Goal: Task Accomplishment & Management: Manage account settings

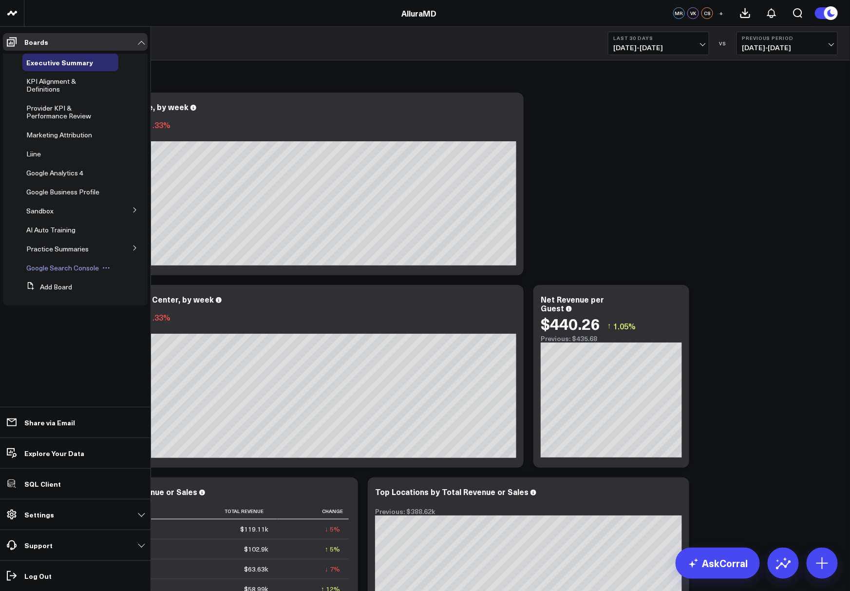
click at [49, 270] on span "Google Search Console" at bounding box center [62, 267] width 73 height 9
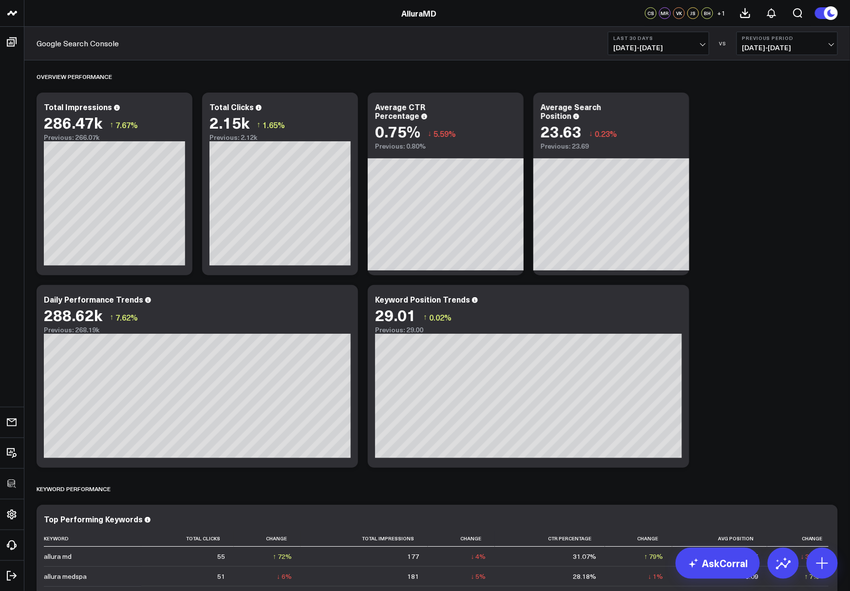
click at [721, 16] on span "+ 1" at bounding box center [721, 13] width 8 height 7
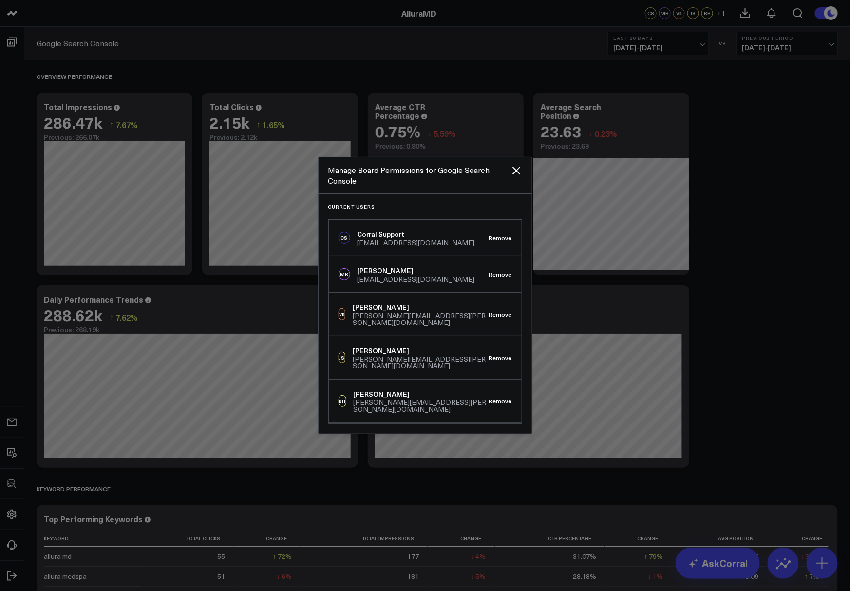
scroll to position [13, 0]
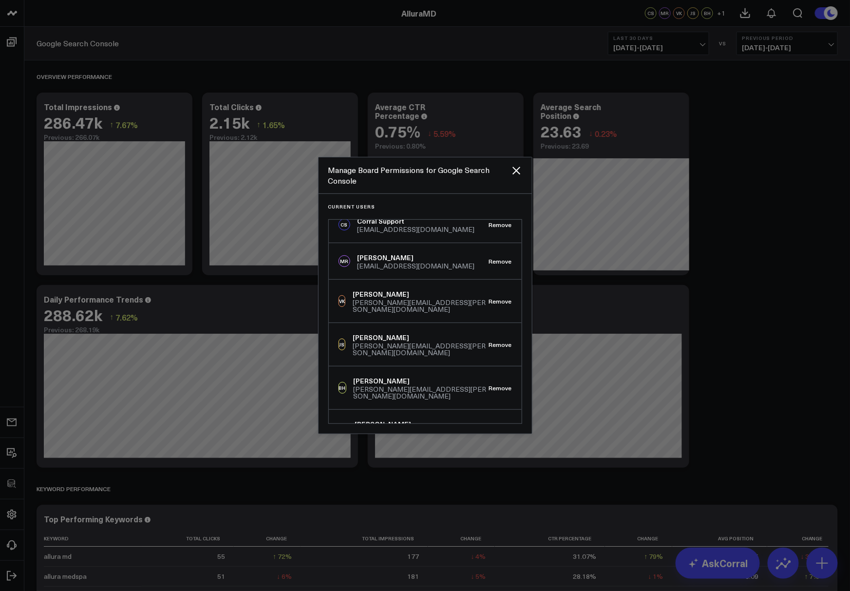
click at [517, 176] on div "Manage Board Permissions for Google Search Console" at bounding box center [425, 175] width 213 height 37
click at [760, 181] on div at bounding box center [425, 295] width 850 height 591
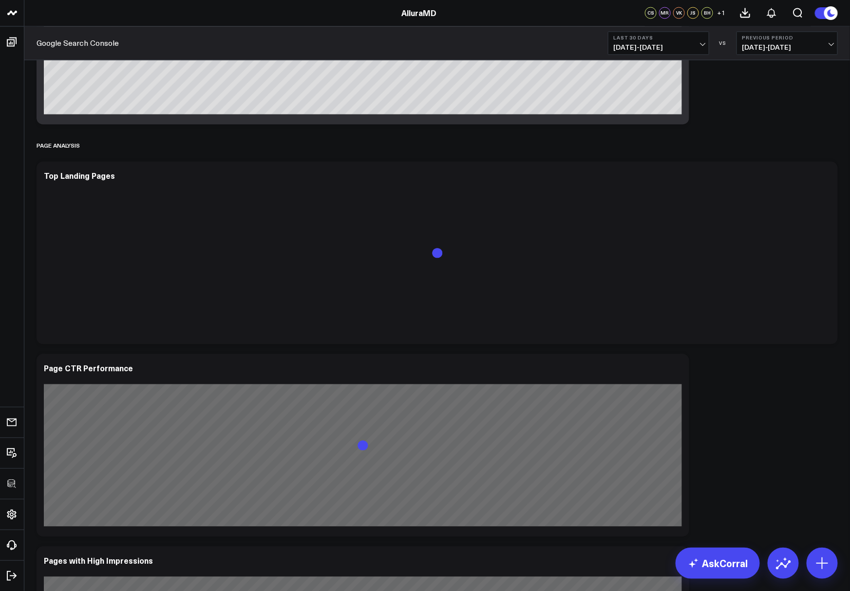
scroll to position [772, 0]
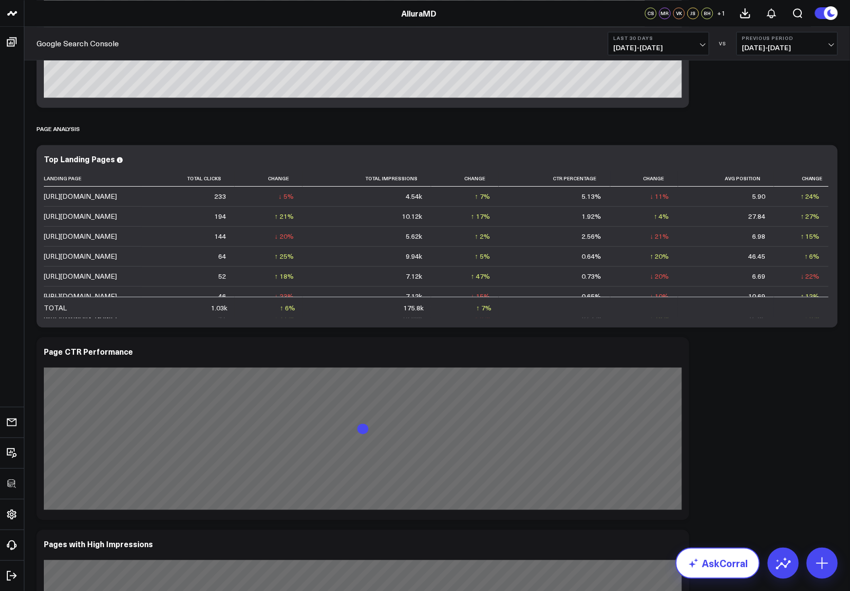
click at [709, 564] on link "AskCorral" at bounding box center [718, 562] width 84 height 31
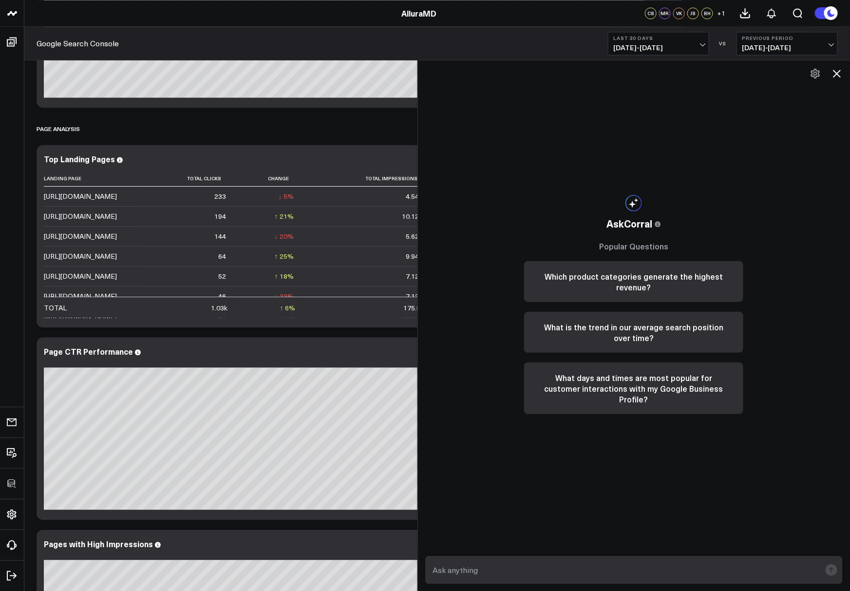
click at [841, 78] on icon at bounding box center [837, 74] width 12 height 12
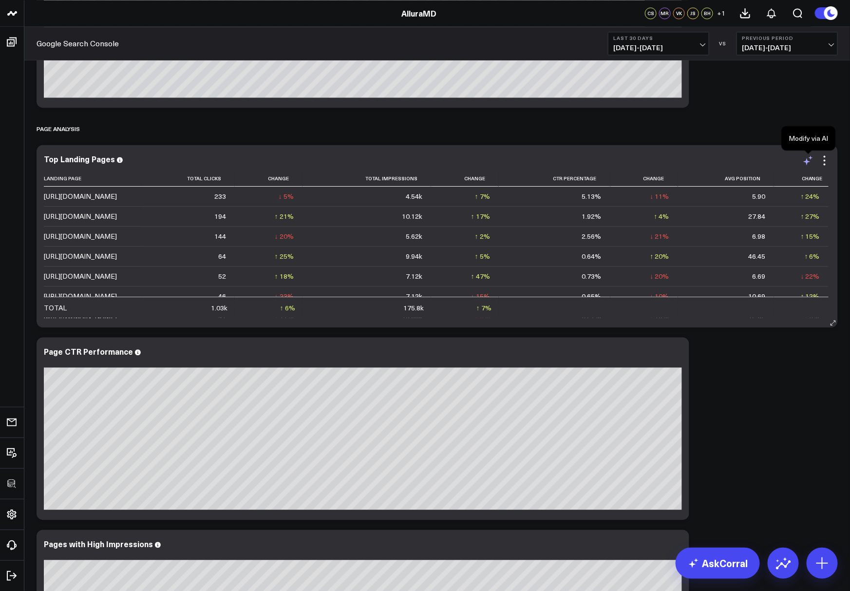
click at [807, 162] on icon at bounding box center [806, 161] width 7 height 7
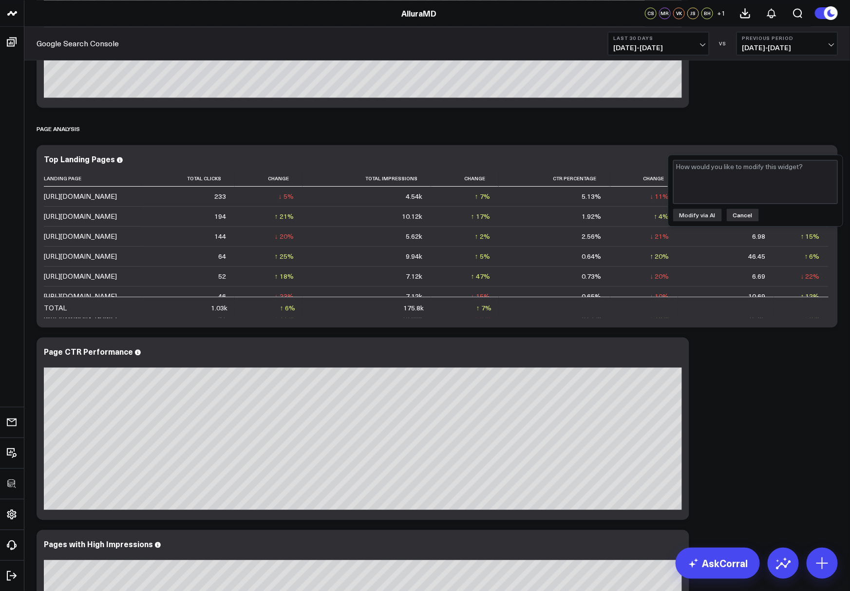
click at [741, 213] on button "Cancel" at bounding box center [743, 214] width 32 height 13
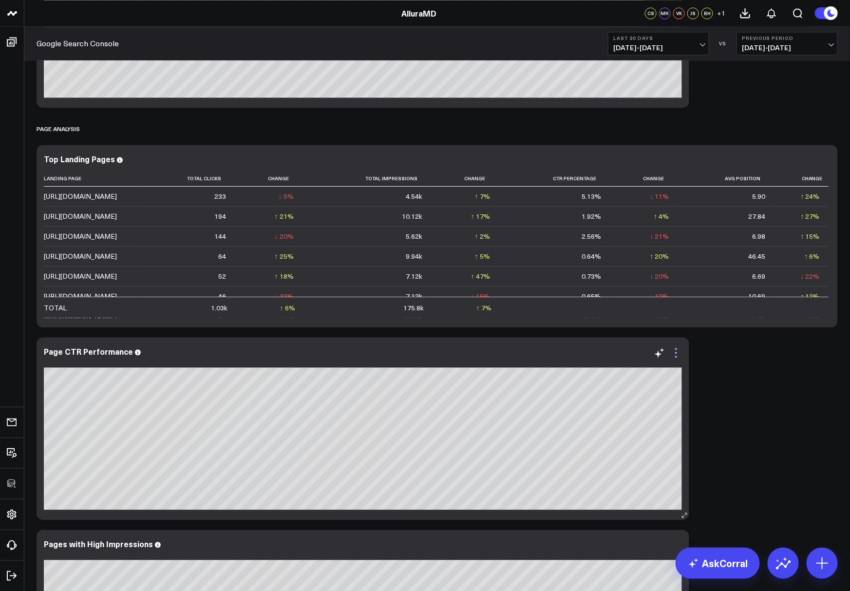
click at [675, 354] on icon at bounding box center [676, 353] width 12 height 12
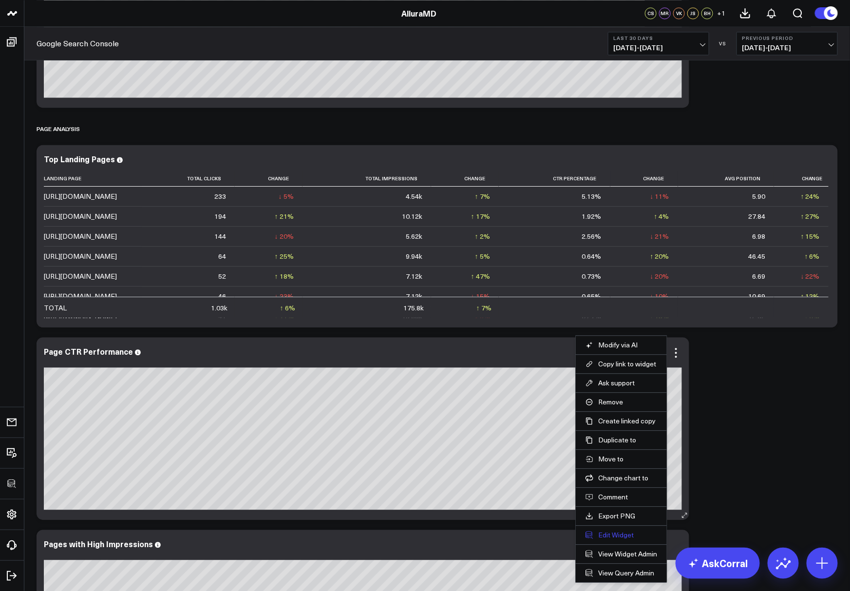
click at [606, 533] on button "Edit Widget" at bounding box center [621, 534] width 72 height 9
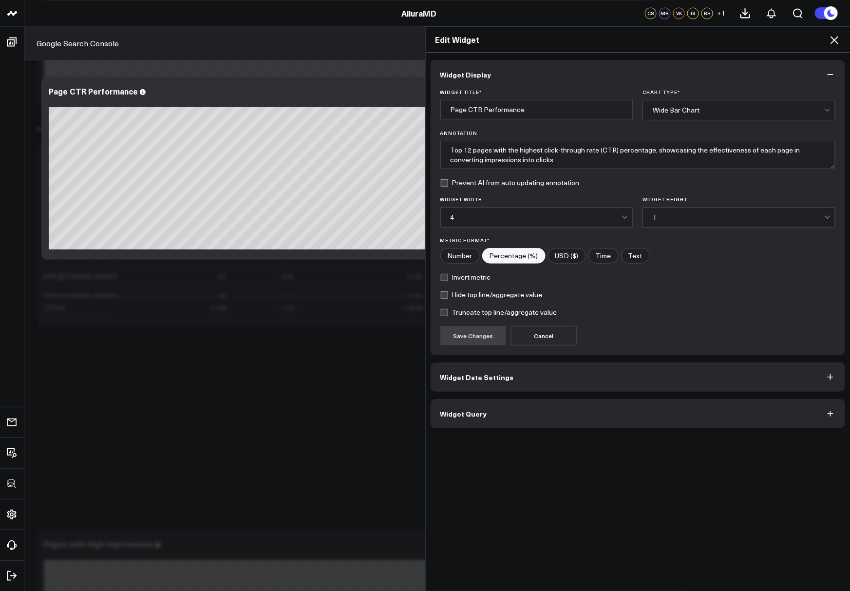
click at [691, 109] on div "Wide Bar Chart" at bounding box center [738, 110] width 171 height 8
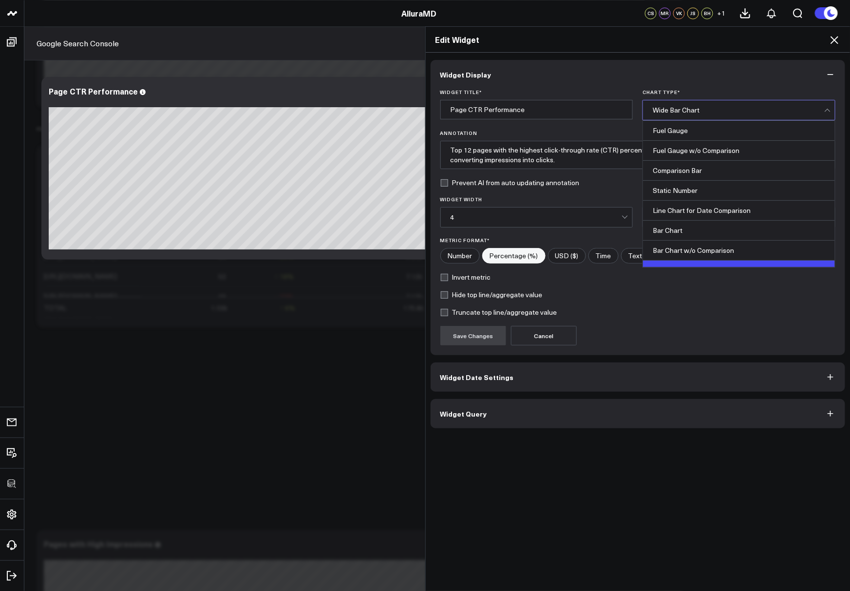
scroll to position [18, 0]
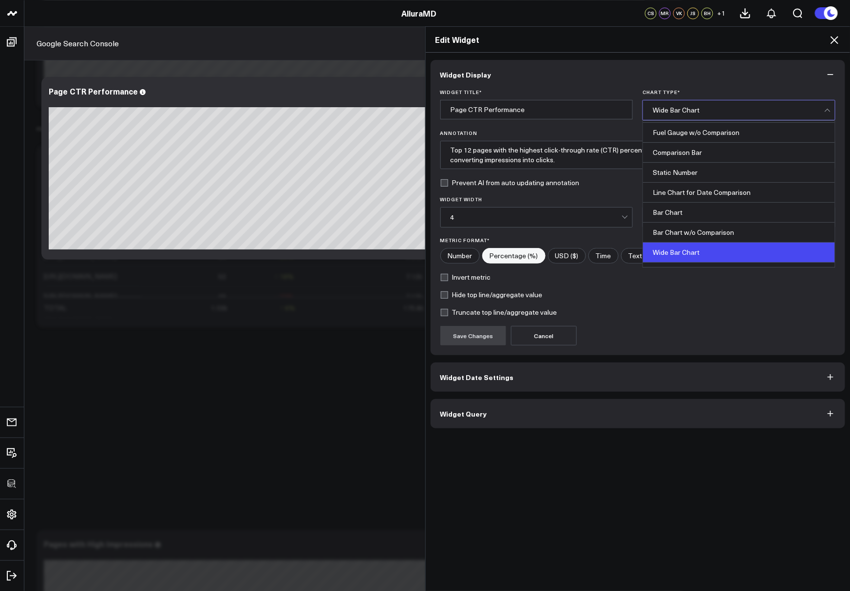
click at [674, 300] on form "Widget Title * Page CTR Performance Chart Type * Wide Bar Chart selected, 8 of …" at bounding box center [637, 217] width 395 height 256
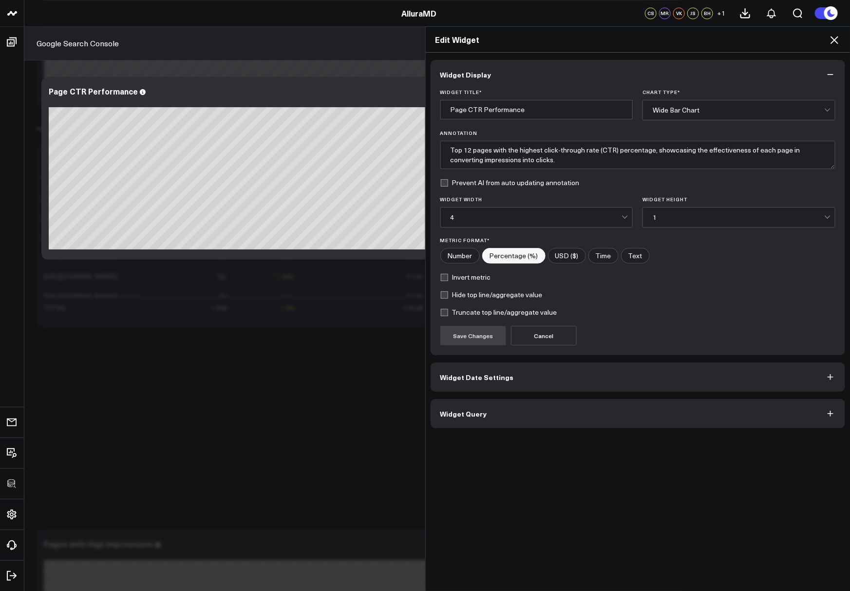
click at [504, 381] on button "Widget Date Settings" at bounding box center [638, 376] width 415 height 29
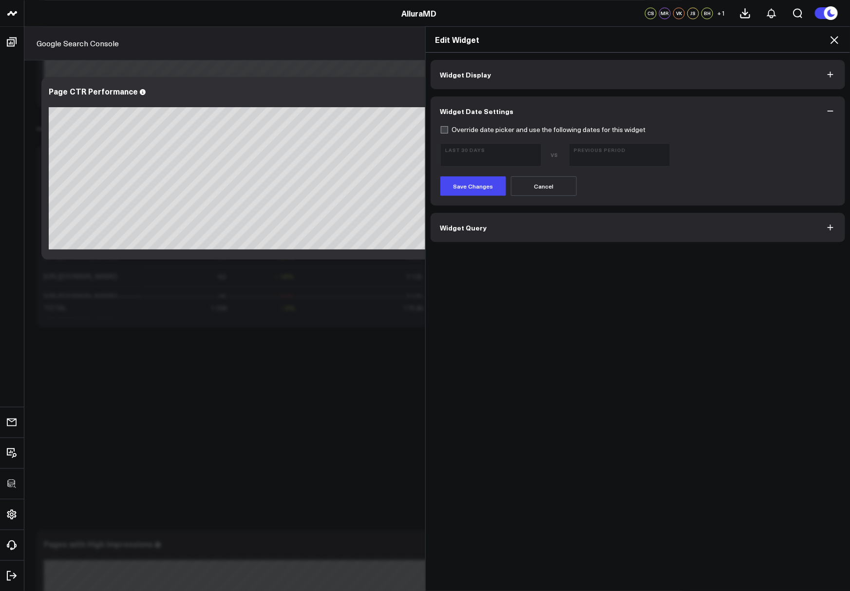
click at [442, 129] on label "Override date picker and use the following dates for this widget" at bounding box center [543, 130] width 206 height 8
click at [442, 129] on input "Override date picker and use the following dates for this widget" at bounding box center [444, 130] width 8 height 8
checkbox input "true"
click at [830, 44] on icon at bounding box center [834, 40] width 12 height 12
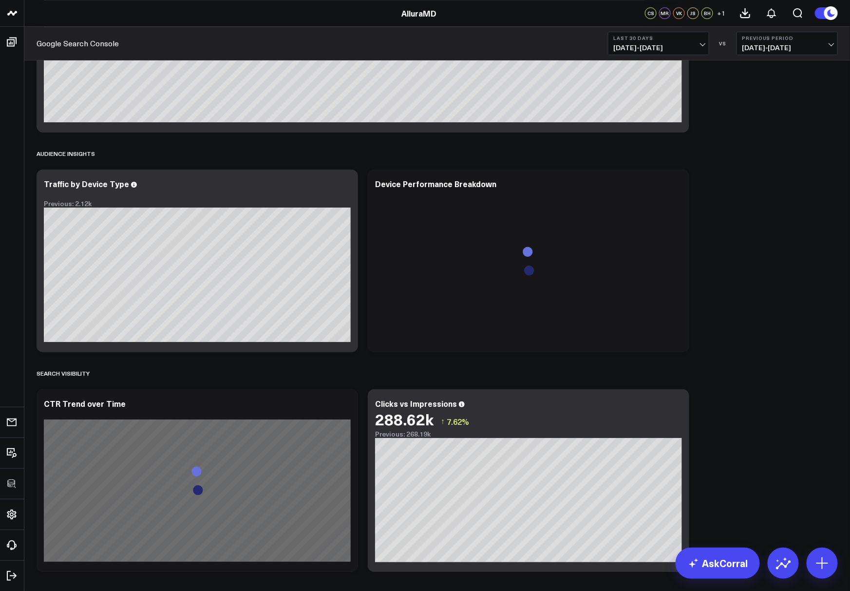
scroll to position [1395, 0]
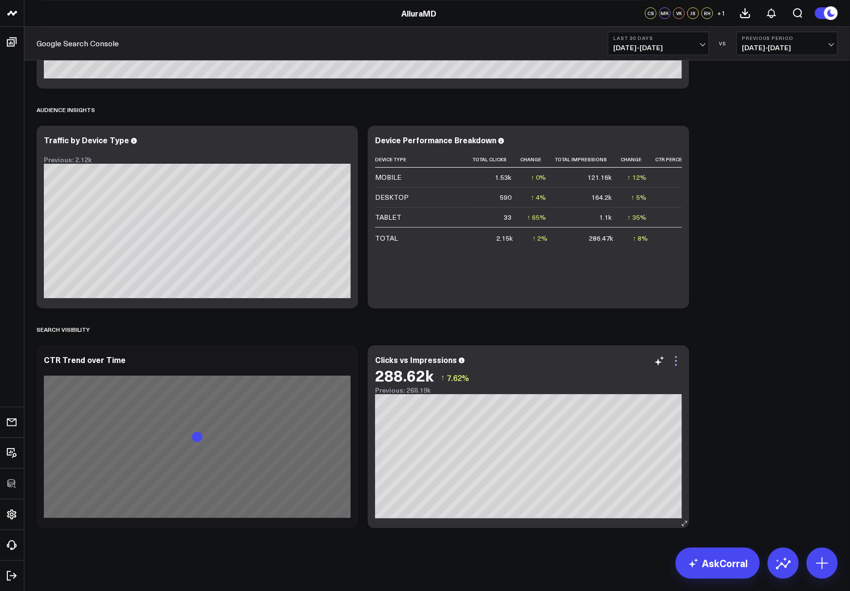
click at [676, 360] on icon at bounding box center [676, 361] width 2 height 2
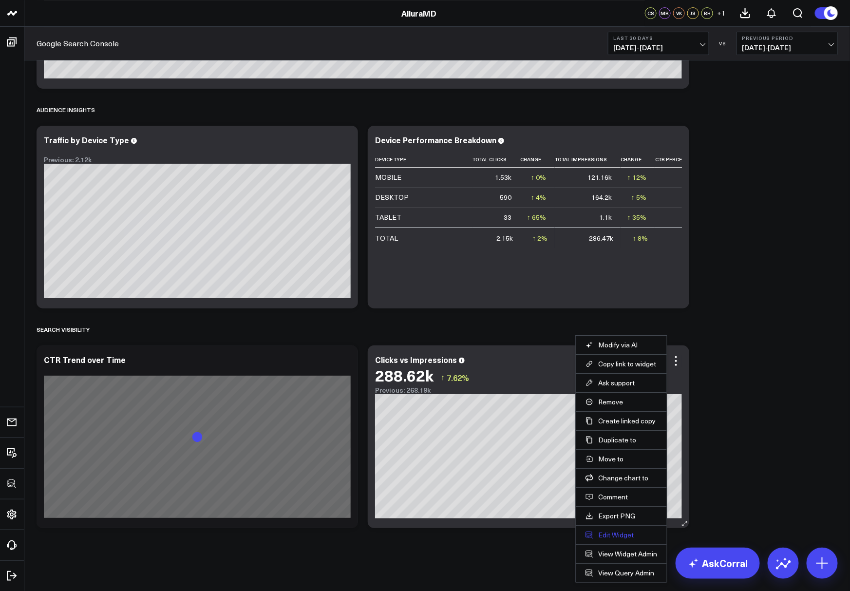
click at [621, 533] on button "Edit Widget" at bounding box center [621, 534] width 72 height 9
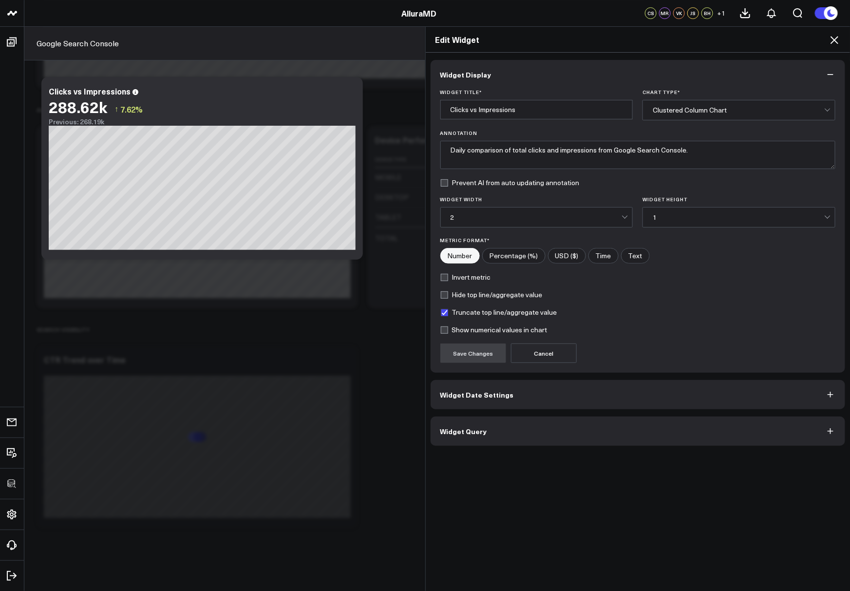
click at [462, 391] on span "Widget Date Settings" at bounding box center [477, 395] width 74 height 8
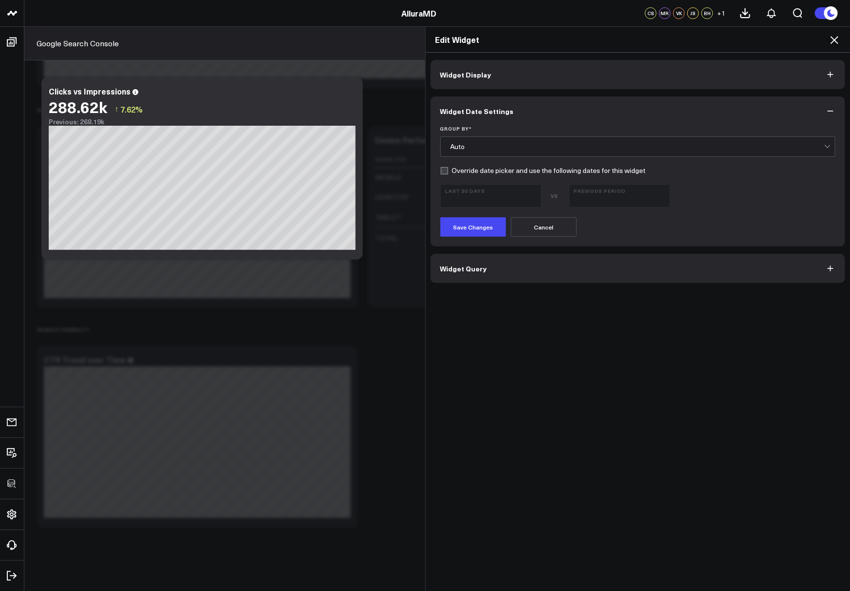
click at [464, 150] on div "Auto" at bounding box center [638, 146] width 374 height 19
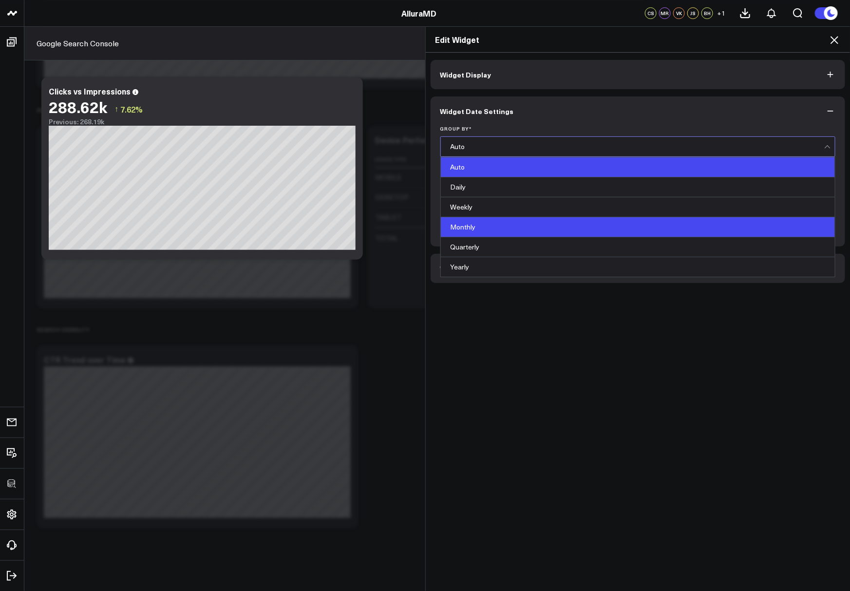
click at [471, 223] on div "Monthly" at bounding box center [638, 227] width 395 height 20
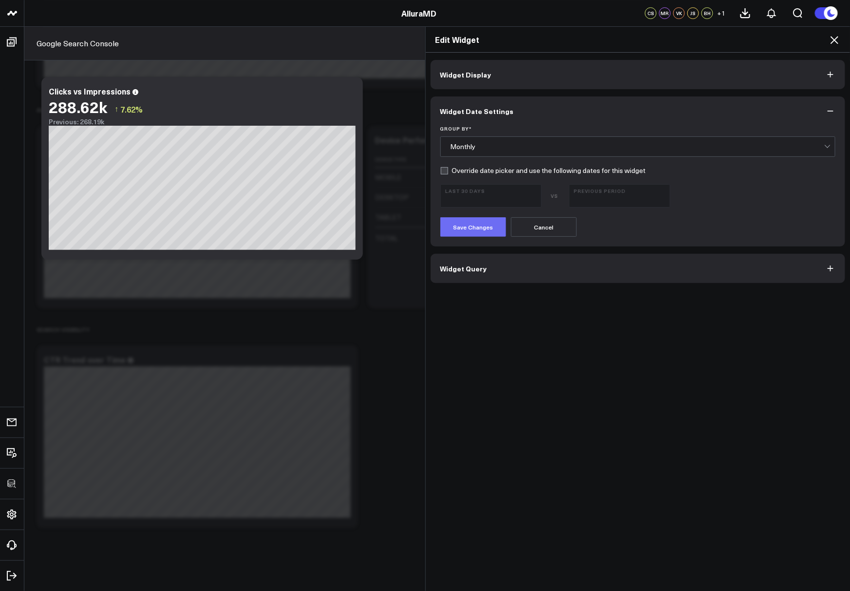
click at [490, 227] on button "Save Changes" at bounding box center [473, 226] width 66 height 19
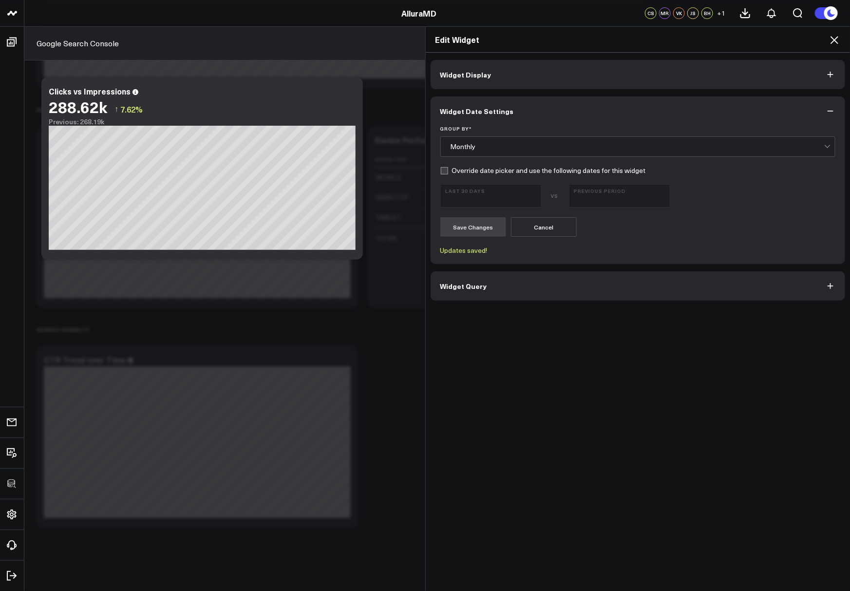
click at [484, 140] on div "Monthly" at bounding box center [638, 146] width 374 height 19
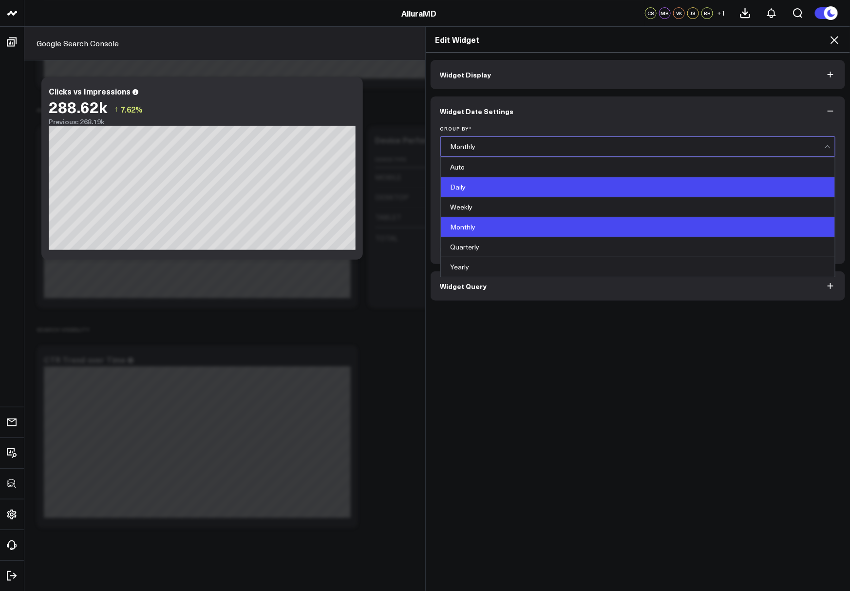
click at [477, 187] on div "Daily" at bounding box center [638, 187] width 395 height 20
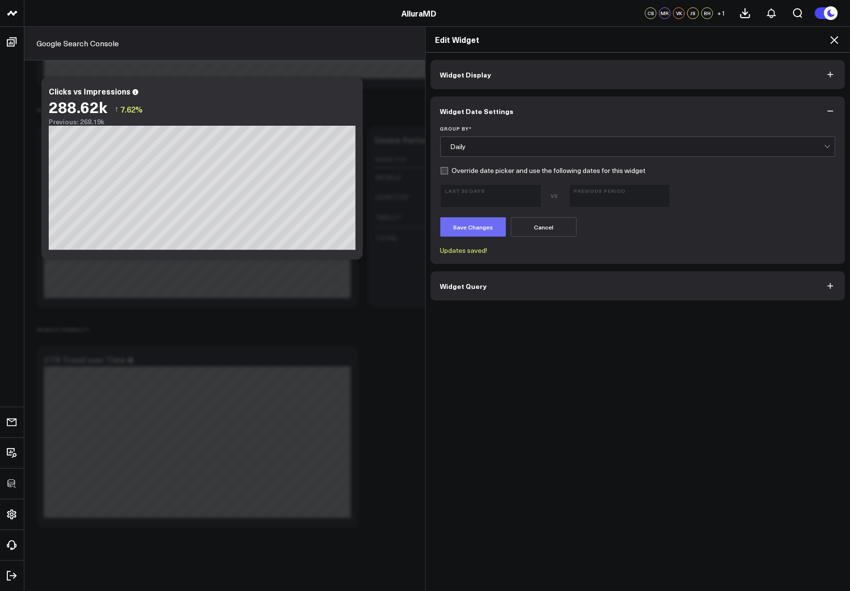
click at [473, 225] on button "Save Changes" at bounding box center [473, 226] width 66 height 19
click at [836, 38] on icon at bounding box center [834, 40] width 12 height 12
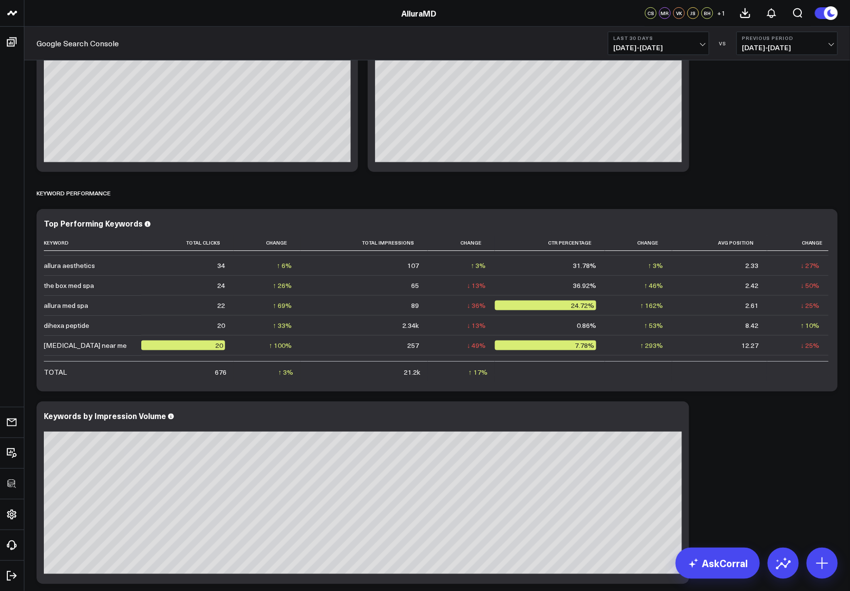
scroll to position [60, 0]
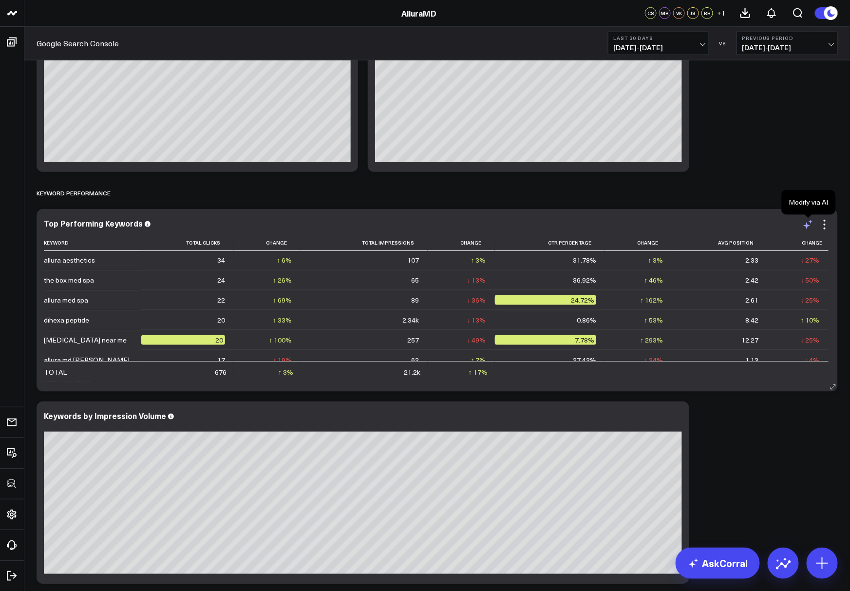
click at [809, 219] on icon at bounding box center [808, 225] width 12 height 12
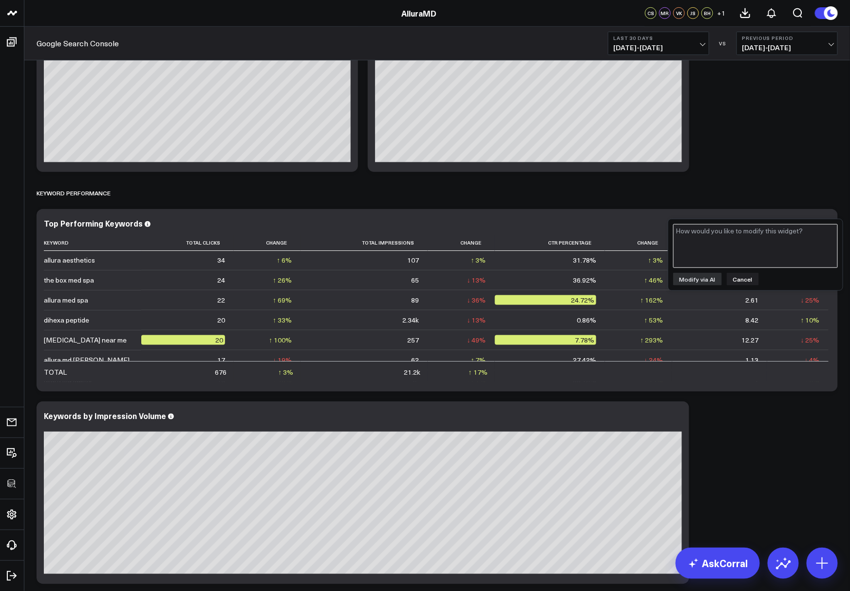
click at [748, 239] on textarea at bounding box center [755, 246] width 165 height 44
type textarea "Exclude keywords that contain "allura""
click at [706, 280] on button "Modify via AI" at bounding box center [697, 279] width 49 height 13
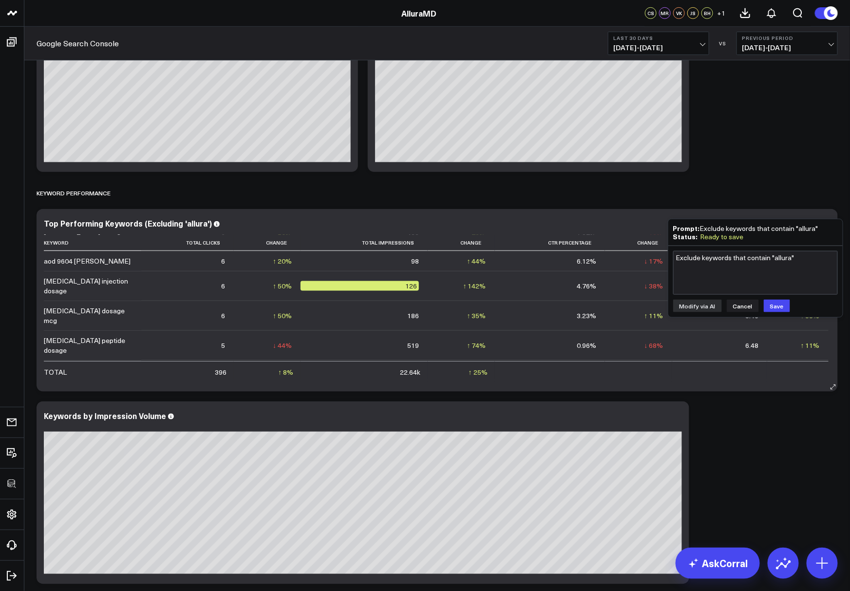
scroll to position [0, 0]
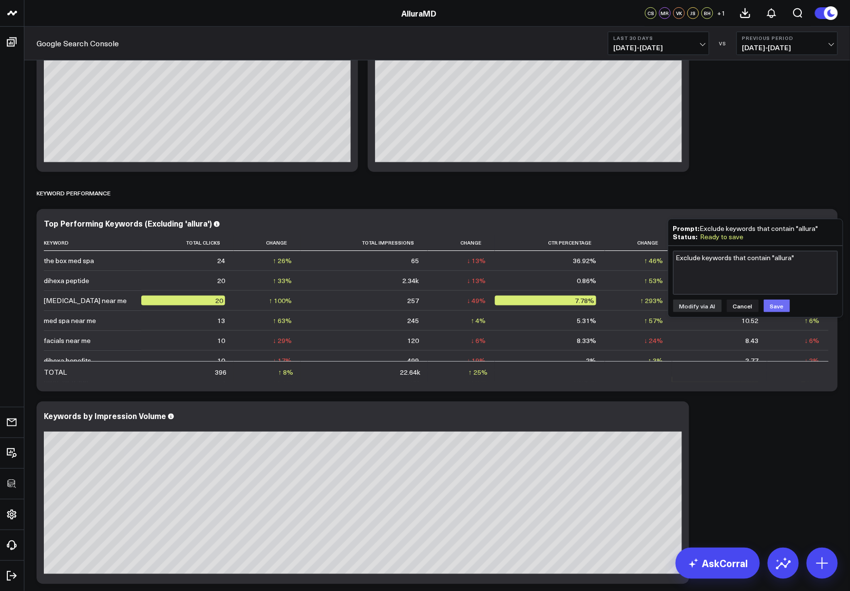
click at [776, 304] on button "Save" at bounding box center [777, 306] width 26 height 13
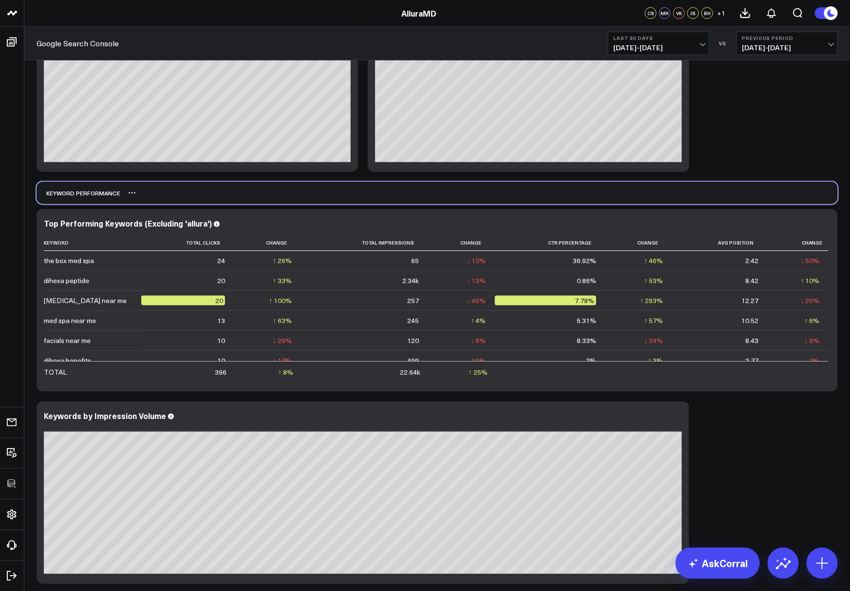
click at [719, 188] on div "Keyword Performance" at bounding box center [437, 193] width 801 height 22
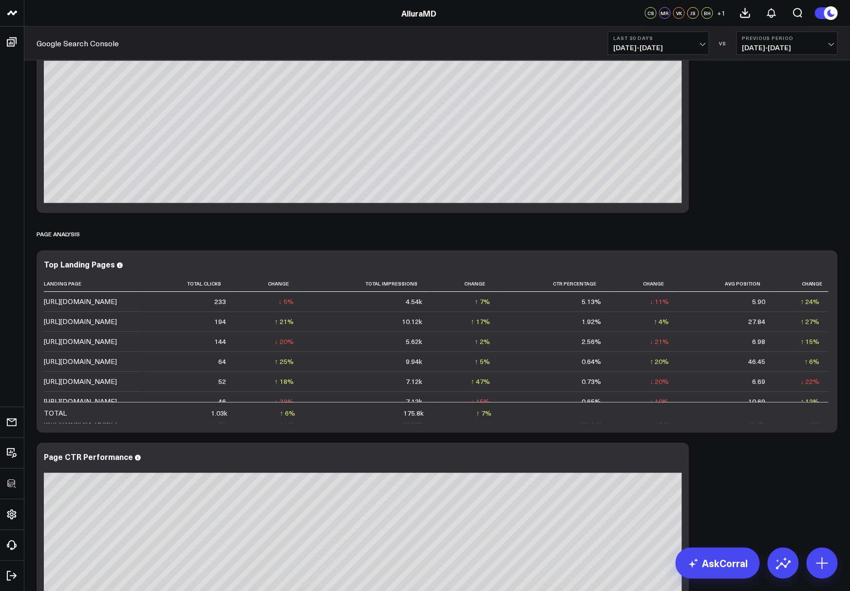
scroll to position [667, 0]
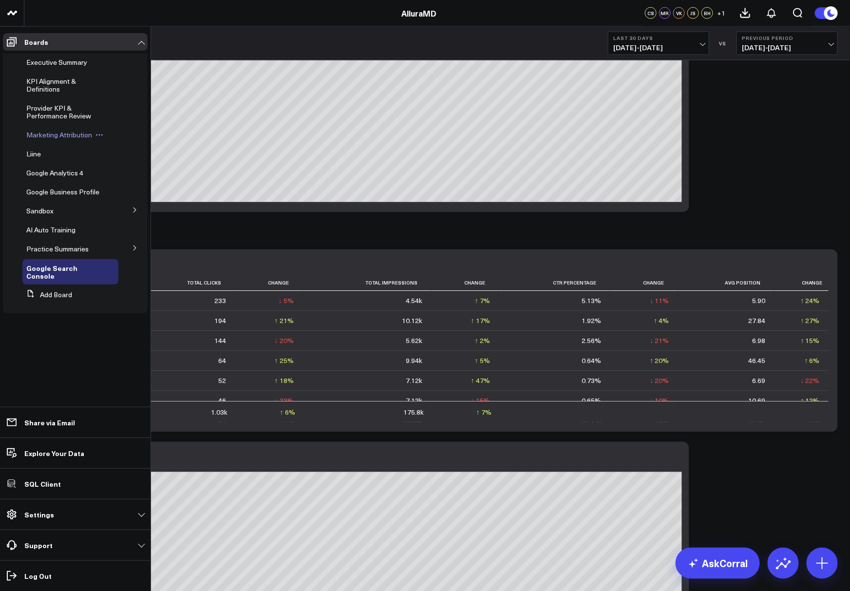
click at [51, 135] on span "Marketing Attribution" at bounding box center [59, 134] width 66 height 9
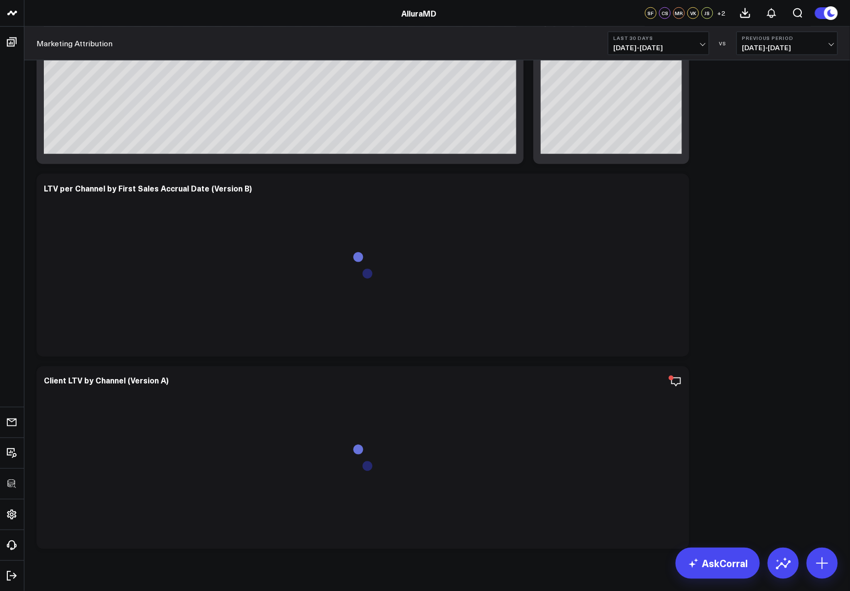
scroll to position [497, 0]
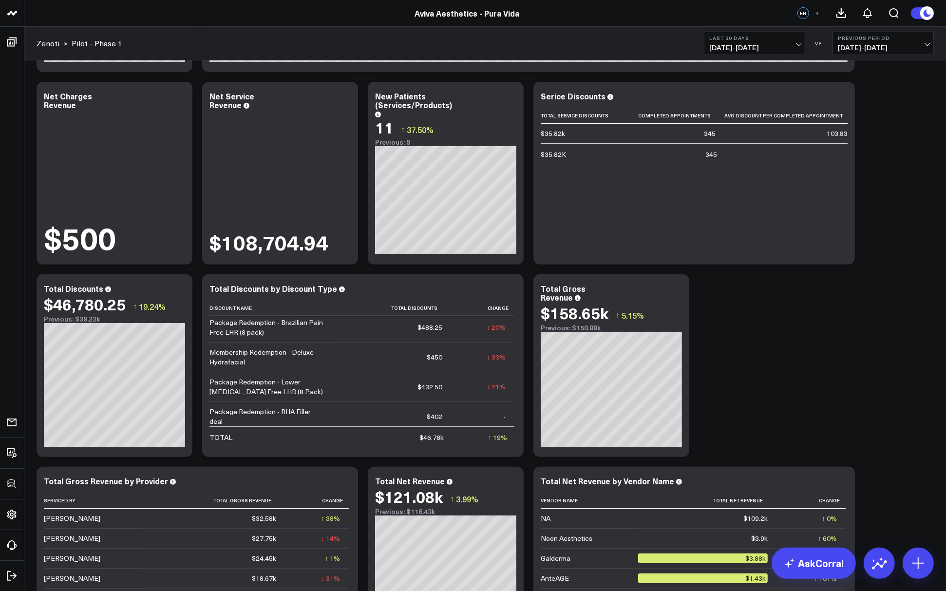
scroll to position [381, 0]
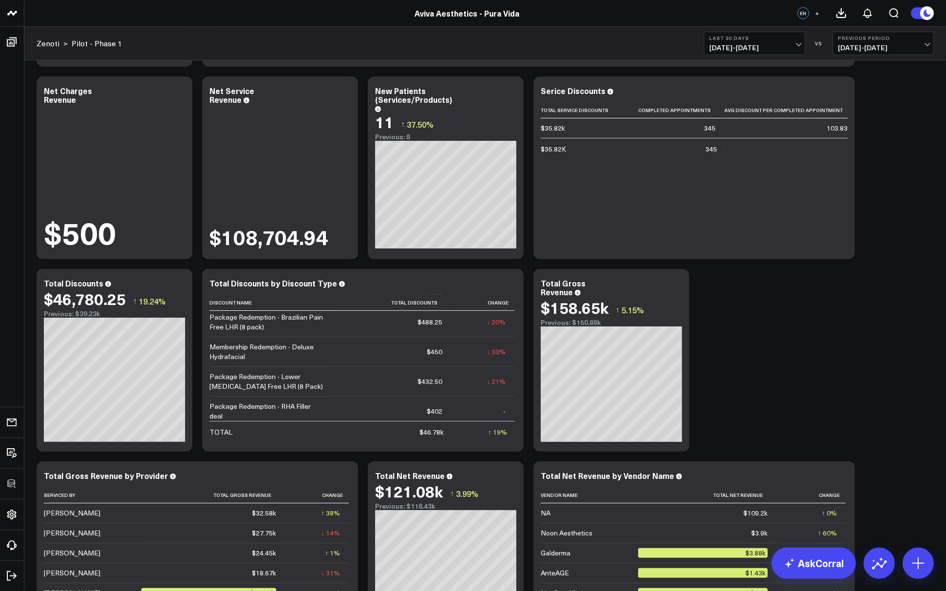
click at [821, 13] on button "+" at bounding box center [817, 13] width 12 height 12
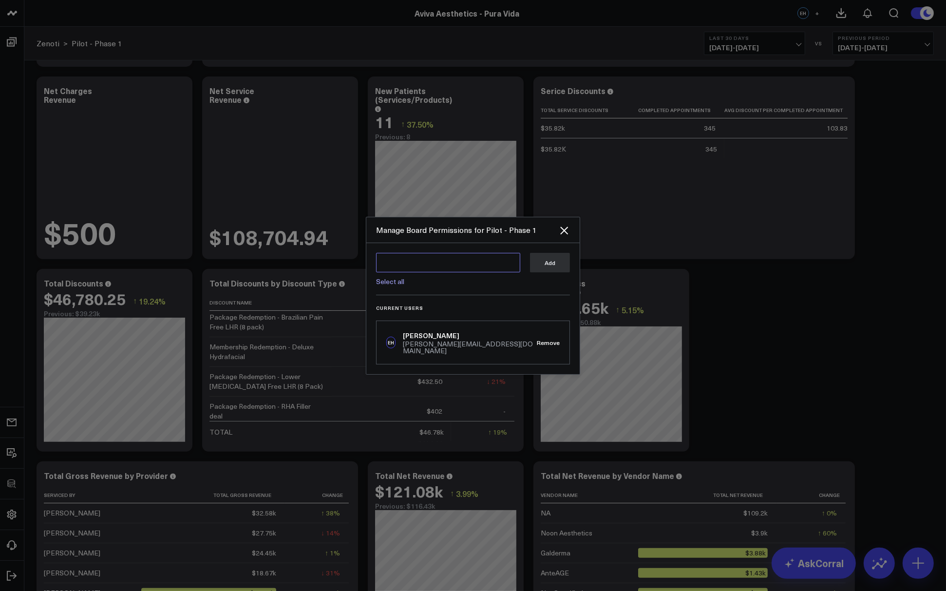
click at [445, 269] on textarea at bounding box center [448, 262] width 144 height 19
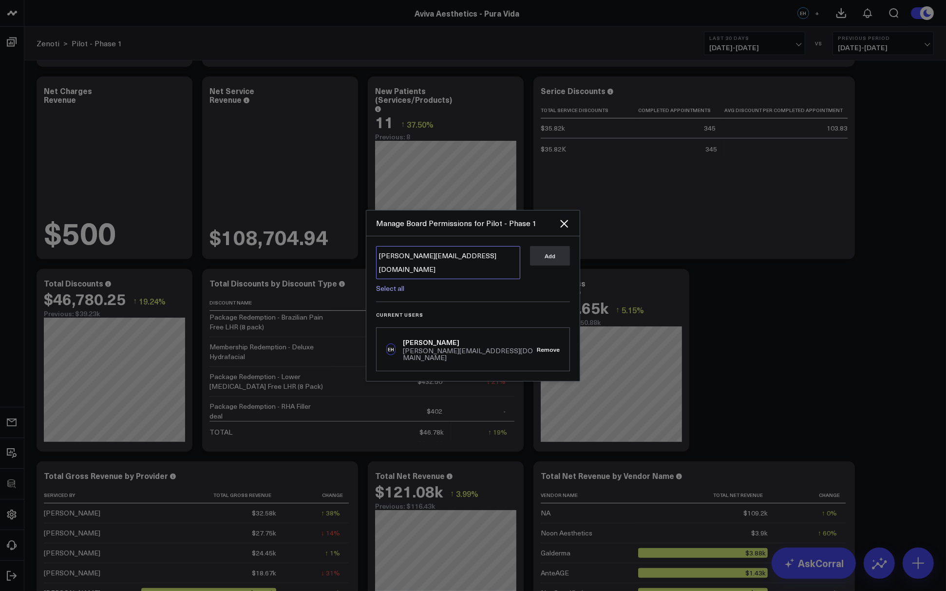
type textarea "corey@corraldata.com"
click at [563, 229] on icon "Close" at bounding box center [564, 224] width 12 height 12
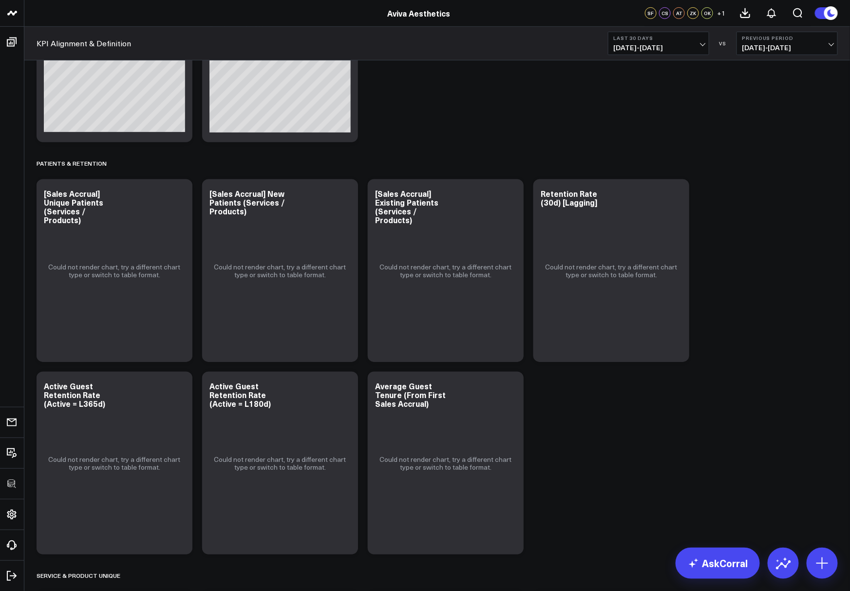
scroll to position [2872, 0]
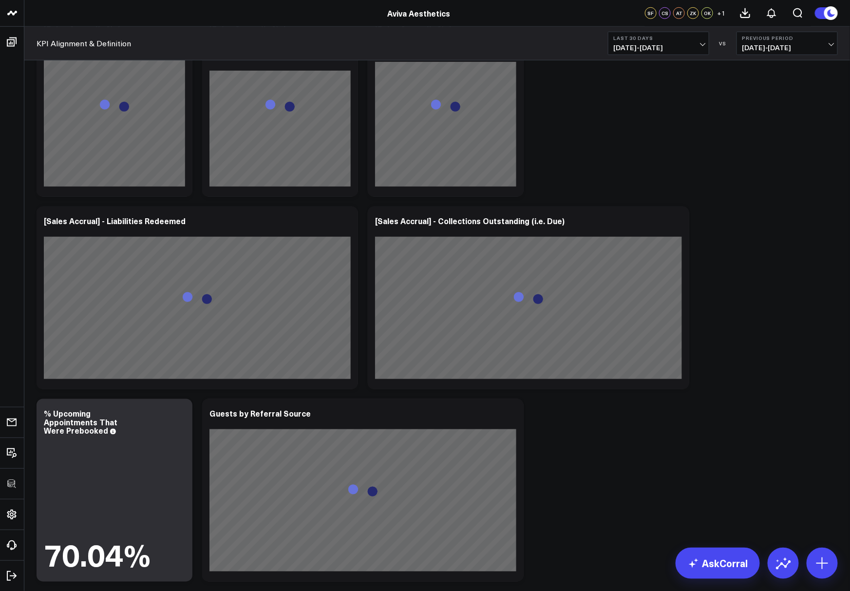
scroll to position [6512, 0]
